Goal: Information Seeking & Learning: Learn about a topic

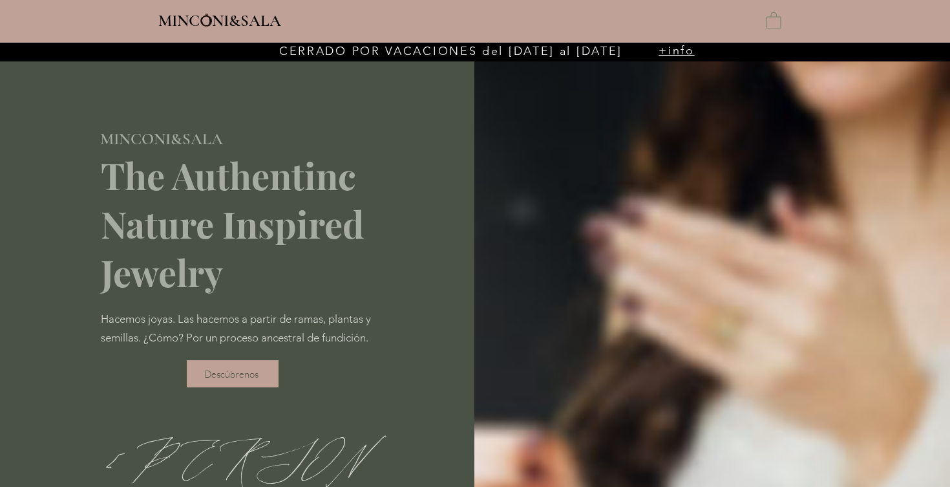
type input "**********"
select select "**********"
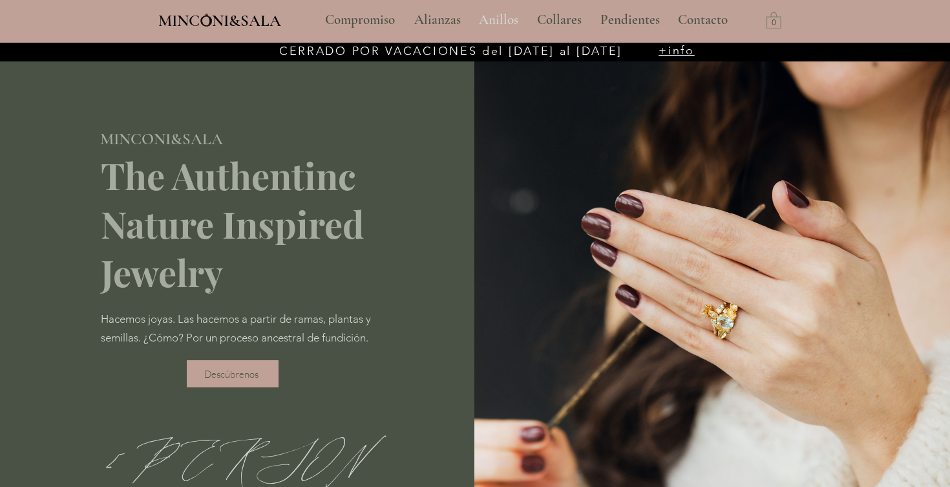
click at [494, 14] on p "Anillos" at bounding box center [499, 20] width 52 height 32
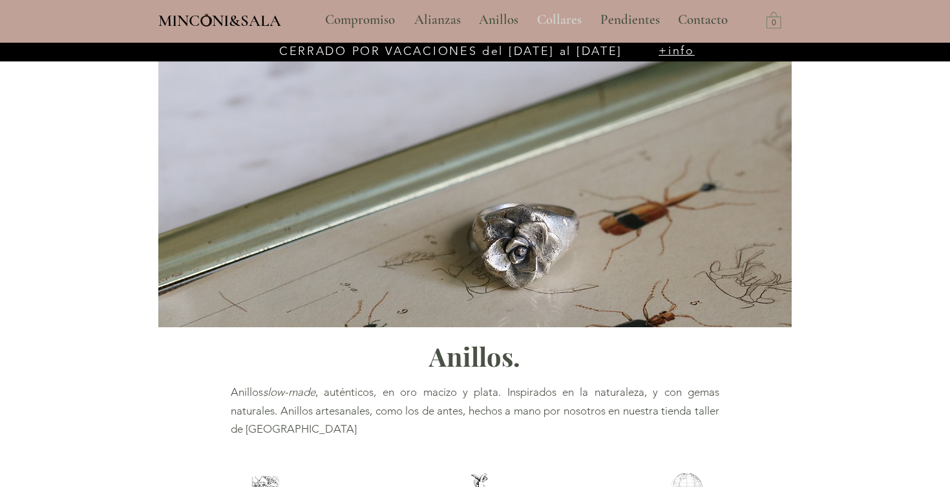
click at [562, 21] on p "Collares" at bounding box center [560, 20] width 58 height 32
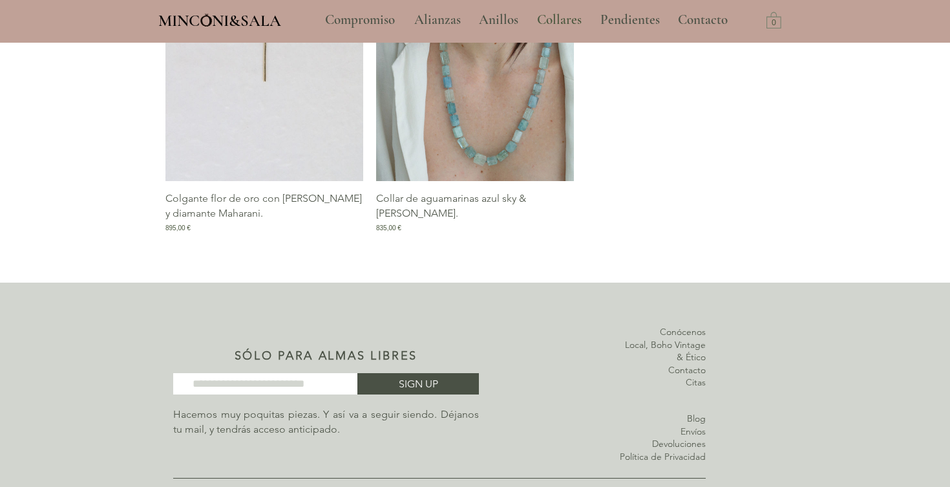
scroll to position [2525, 0]
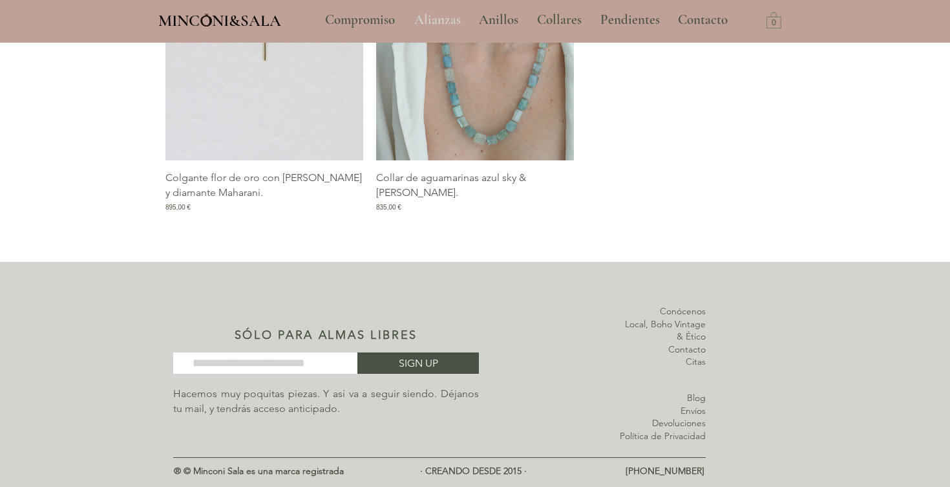
click at [435, 17] on p "Alianzas" at bounding box center [437, 20] width 59 height 32
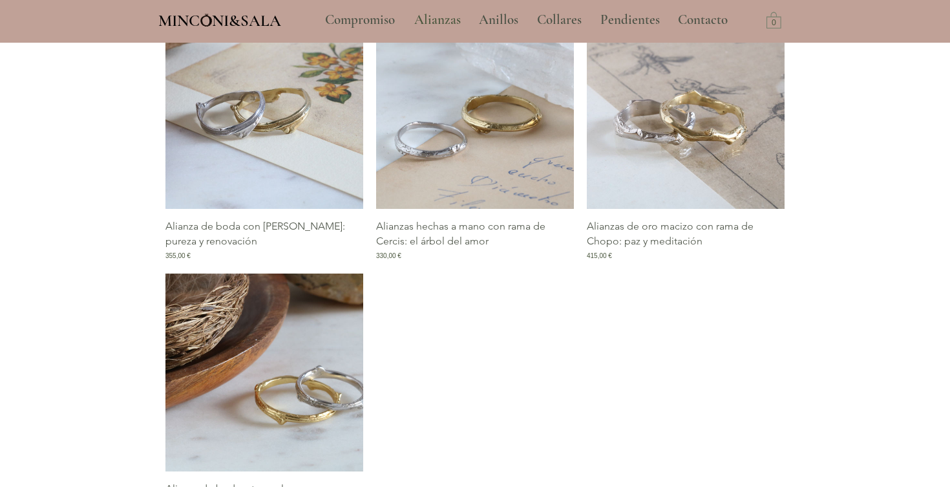
scroll to position [1158, 0]
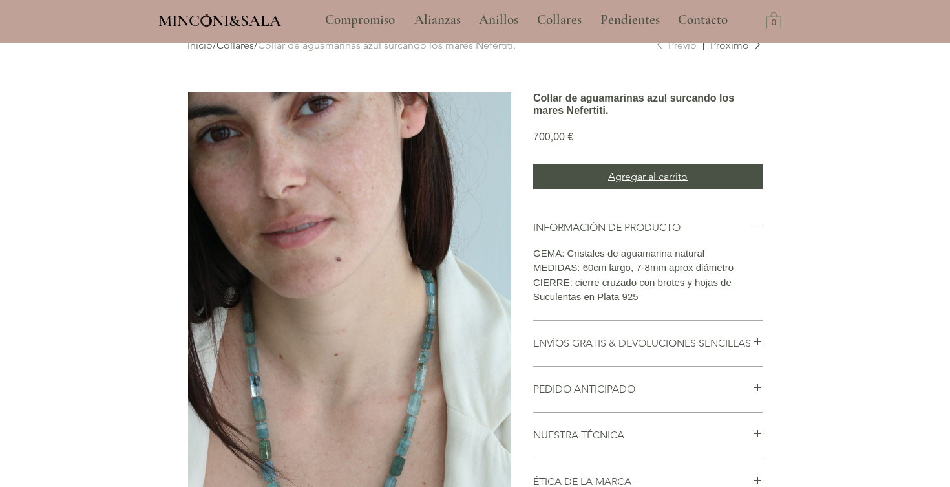
scroll to position [72, 0]
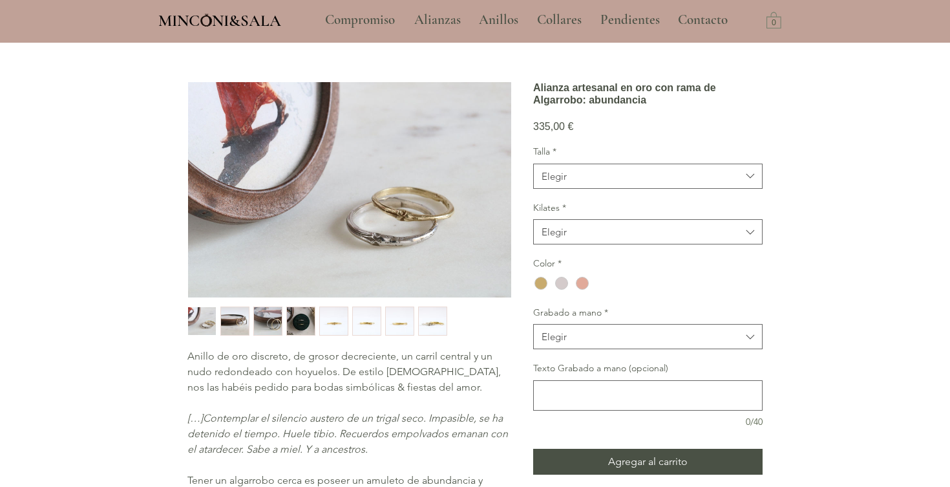
scroll to position [53, 0]
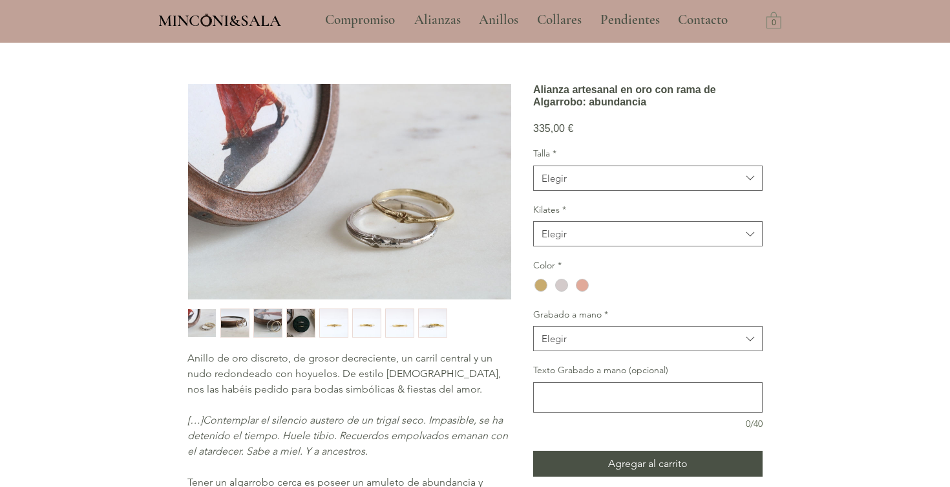
click at [241, 319] on img "2 / 8" at bounding box center [235, 323] width 28 height 28
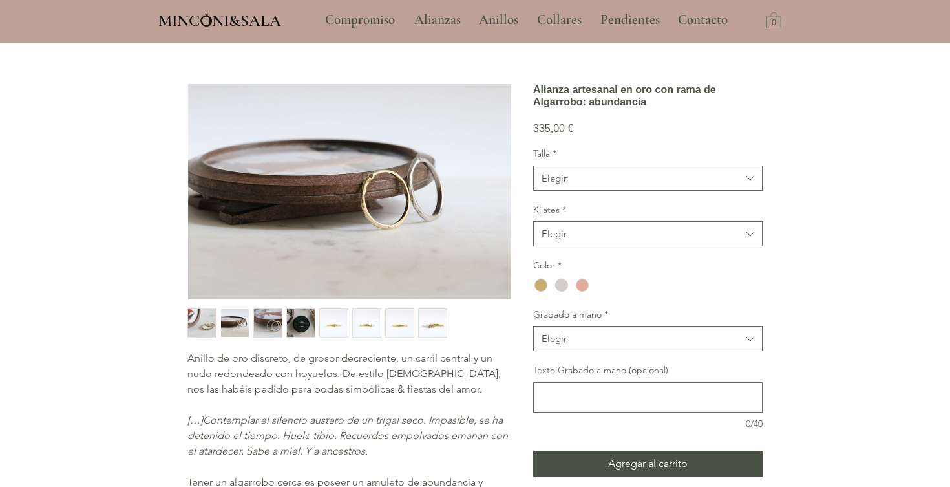
click at [286, 321] on div "4 / 8" at bounding box center [300, 322] width 29 height 29
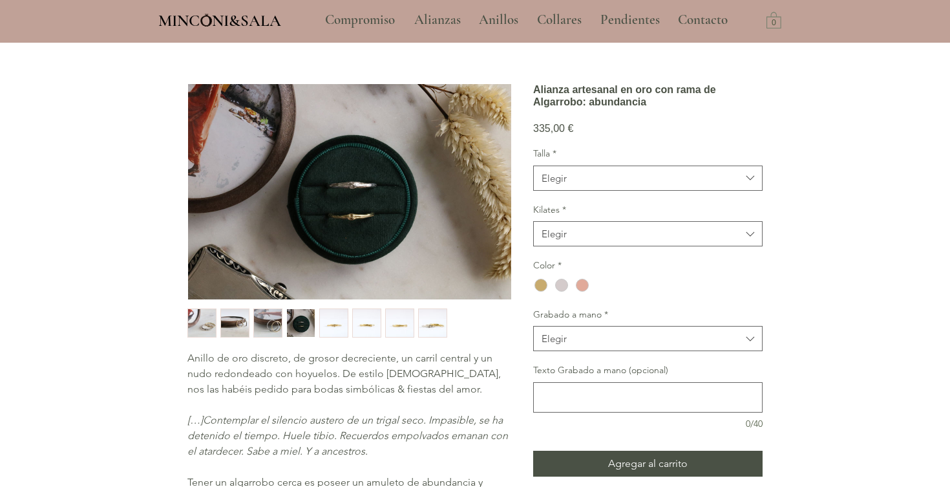
click at [262, 324] on img "3 / 8" at bounding box center [268, 323] width 28 height 28
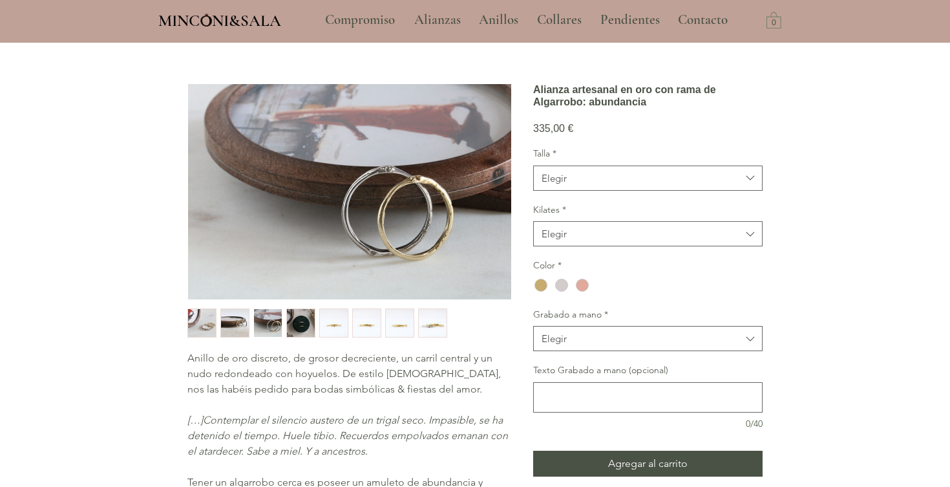
click at [314, 326] on img "4 / 8" at bounding box center [301, 323] width 28 height 28
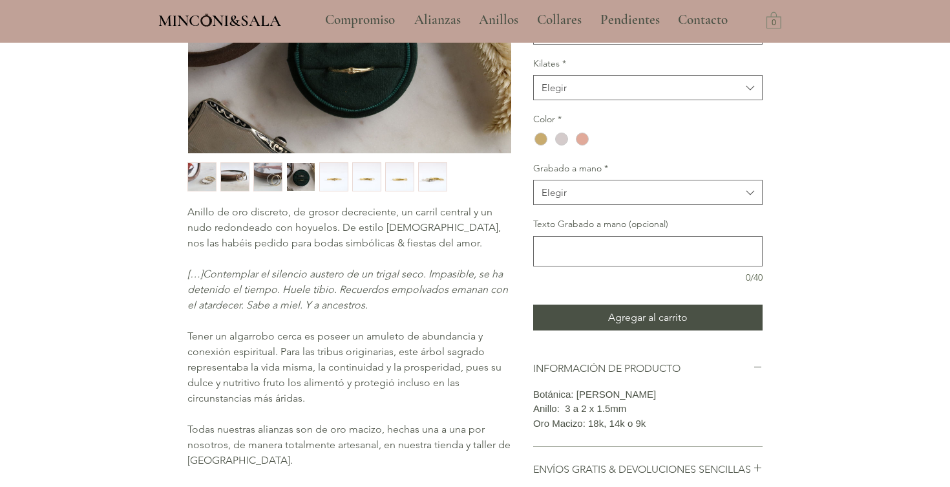
scroll to position [0, 0]
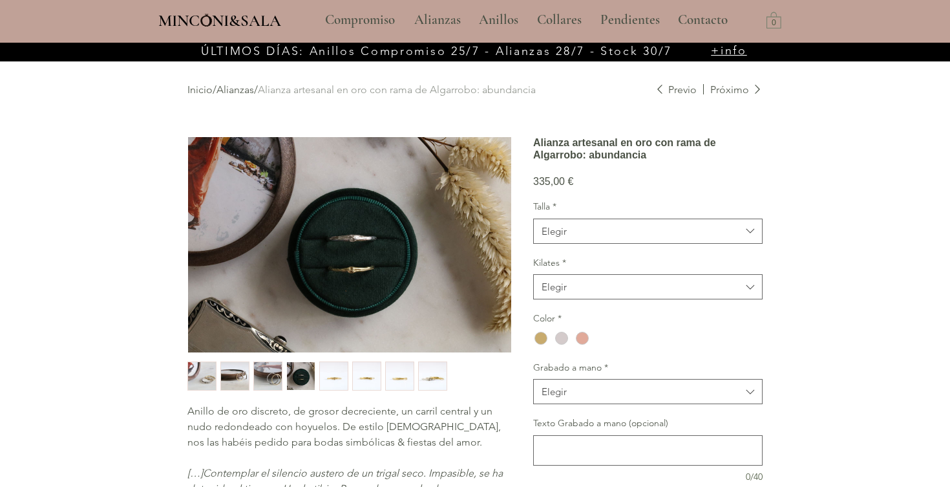
click at [335, 376] on img "5 / 8" at bounding box center [334, 376] width 28 height 28
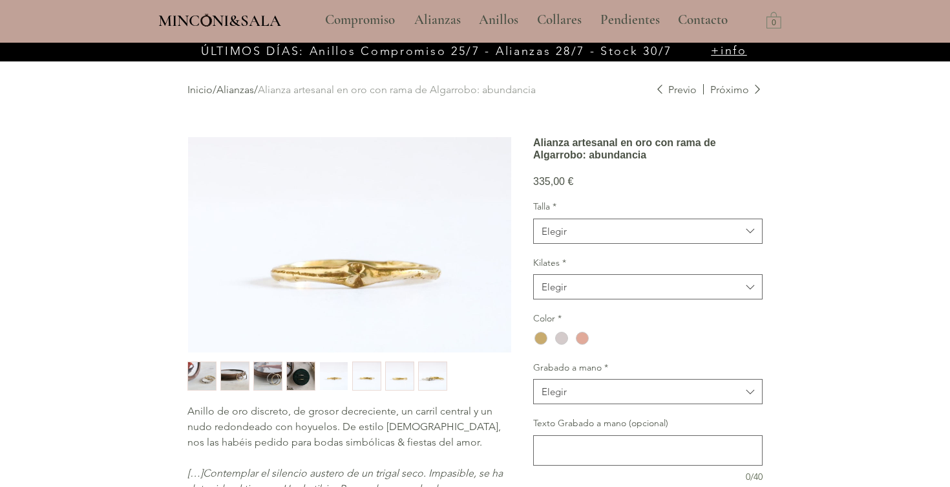
click at [368, 374] on img "6 / 8" at bounding box center [367, 376] width 28 height 28
click at [396, 376] on img "7 / 8" at bounding box center [400, 376] width 28 height 28
